Goal: Find specific page/section: Find specific page/section

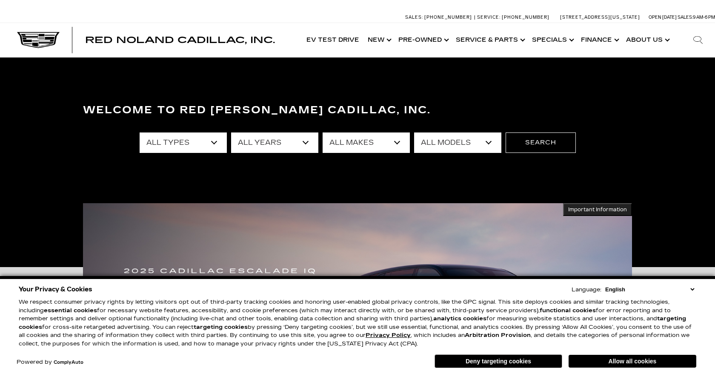
click at [305, 141] on select "All Years 2026 2025 2024 2023 2022 2021 2020 2019 2018 2017 2013" at bounding box center [274, 142] width 87 height 20
select select "2025"
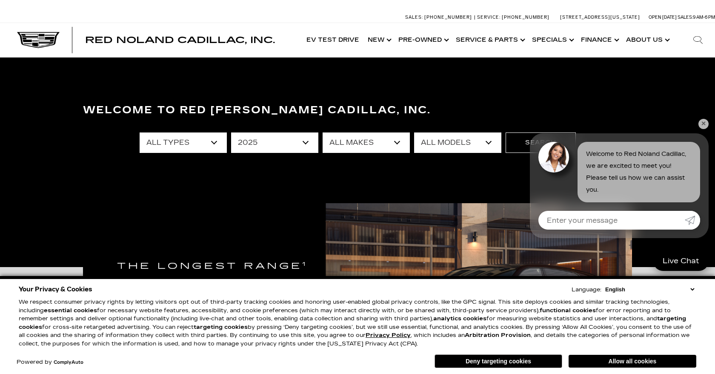
select select "Cadillac"
select select "Escalade"
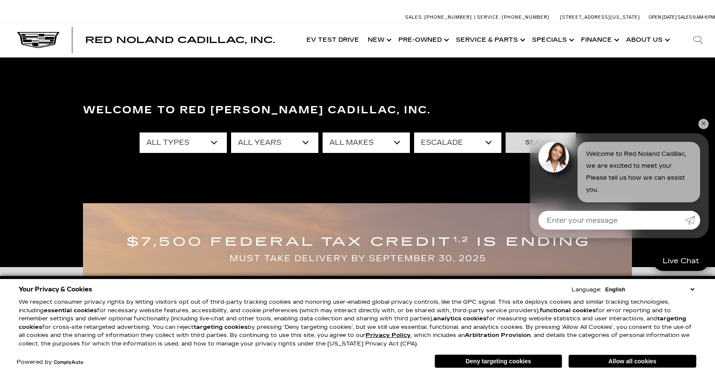
click at [514, 143] on button "Search" at bounding box center [541, 142] width 70 height 20
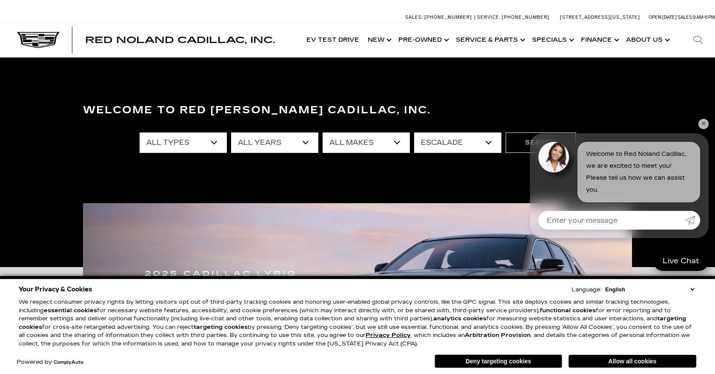
click at [704, 120] on link "✕" at bounding box center [704, 124] width 10 height 10
